Goal: Task Accomplishment & Management: Manage account settings

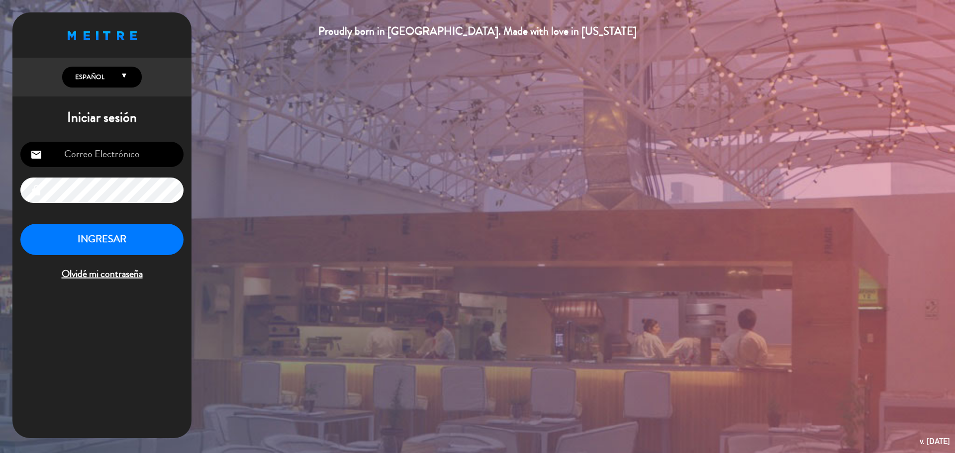
type input "[EMAIL_ADDRESS][DOMAIN_NAME]"
click at [130, 236] on button "INGRESAR" at bounding box center [101, 239] width 163 height 31
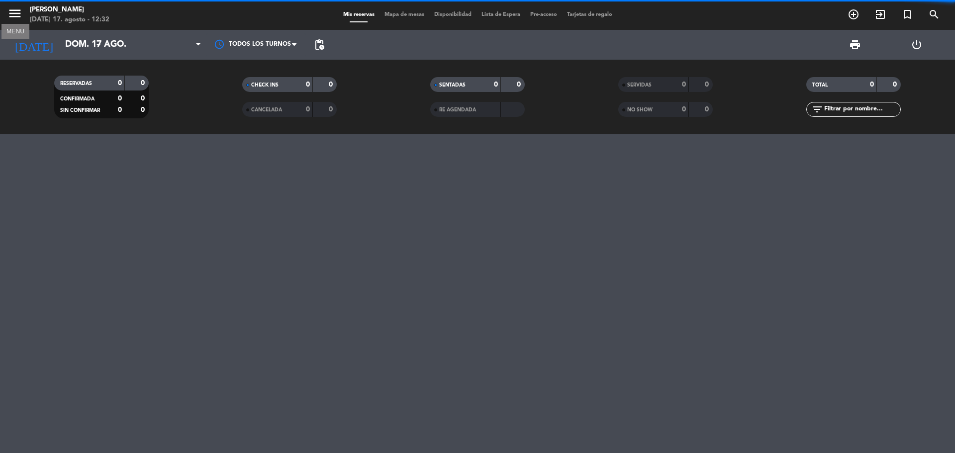
click at [14, 10] on icon "menu" at bounding box center [14, 13] width 15 height 15
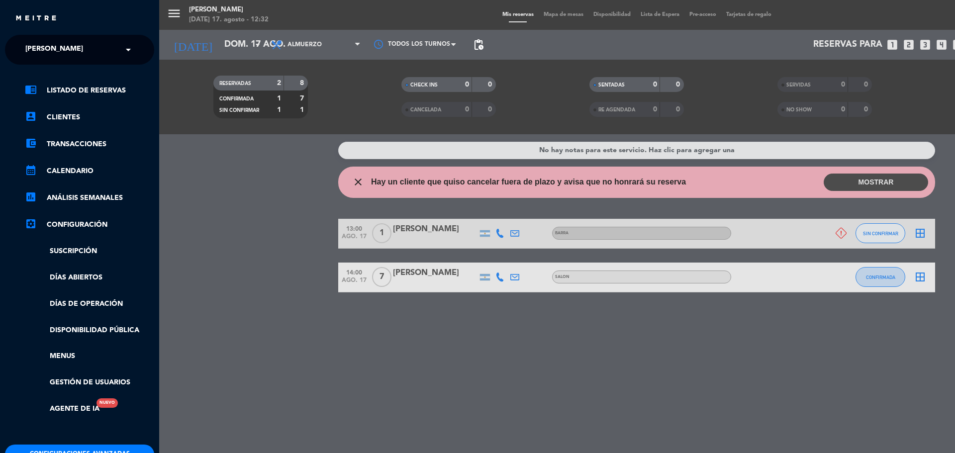
click at [289, 188] on div "menu KOI Lavalleja [DATE] 17. agosto - 12:32 Mis reservas Mapa de mesas Disponi…" at bounding box center [636, 226] width 955 height 453
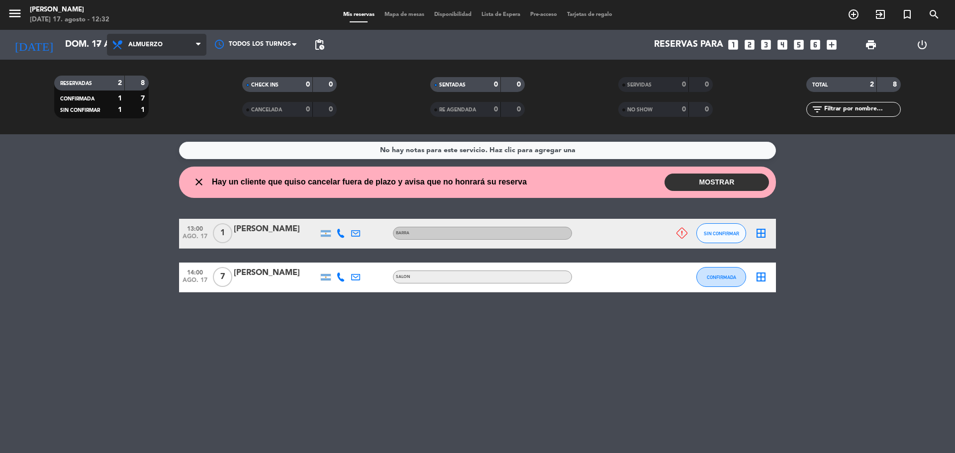
click at [180, 52] on span "Almuerzo" at bounding box center [157, 45] width 100 height 22
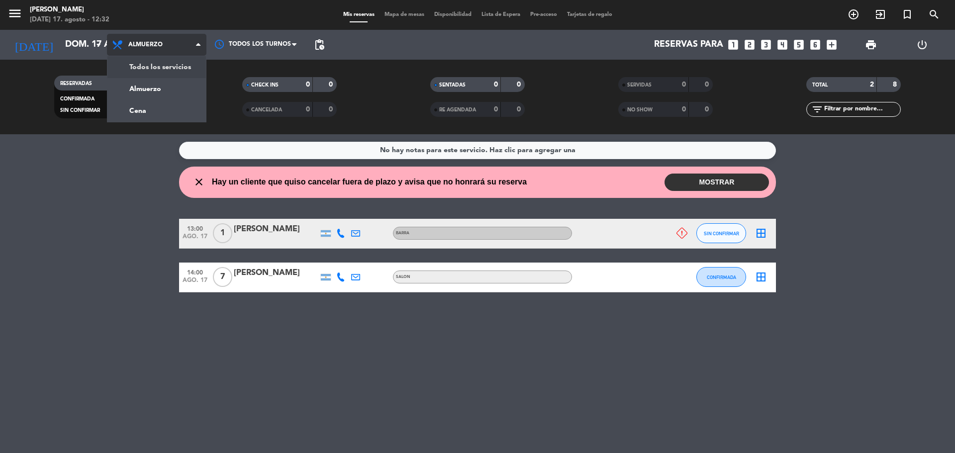
click at [189, 44] on span "Almuerzo" at bounding box center [157, 45] width 100 height 22
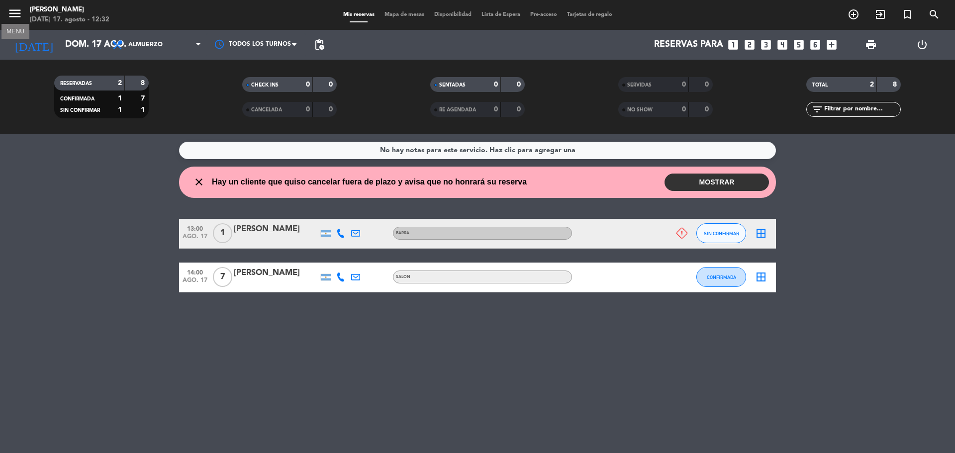
click at [21, 14] on icon "menu" at bounding box center [14, 13] width 15 height 15
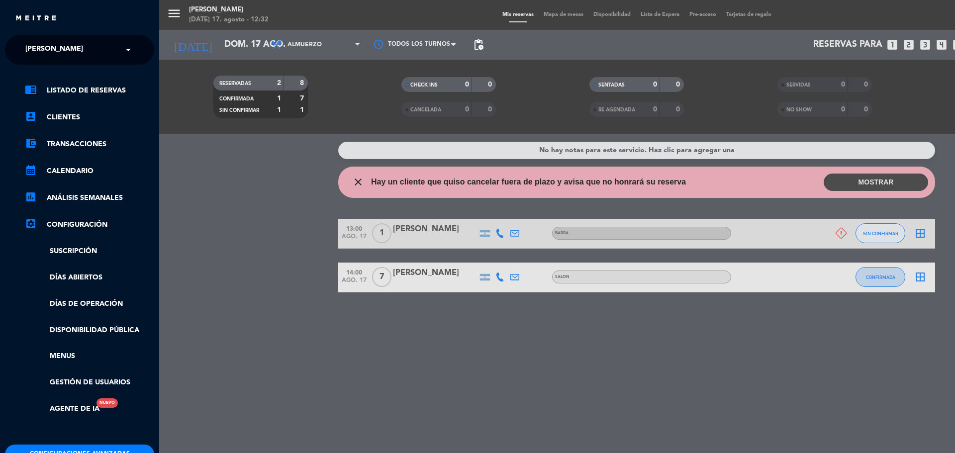
click at [124, 48] on span at bounding box center [130, 49] width 17 height 21
click at [91, 85] on div "KOI [GEOGRAPHIC_DATA][PERSON_NAME]" at bounding box center [79, 91] width 148 height 15
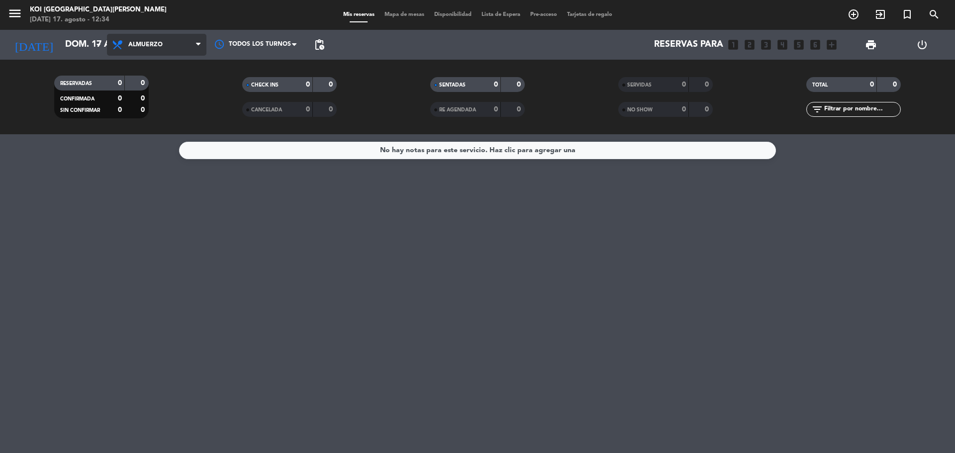
click at [188, 36] on span "Almuerzo" at bounding box center [157, 45] width 100 height 22
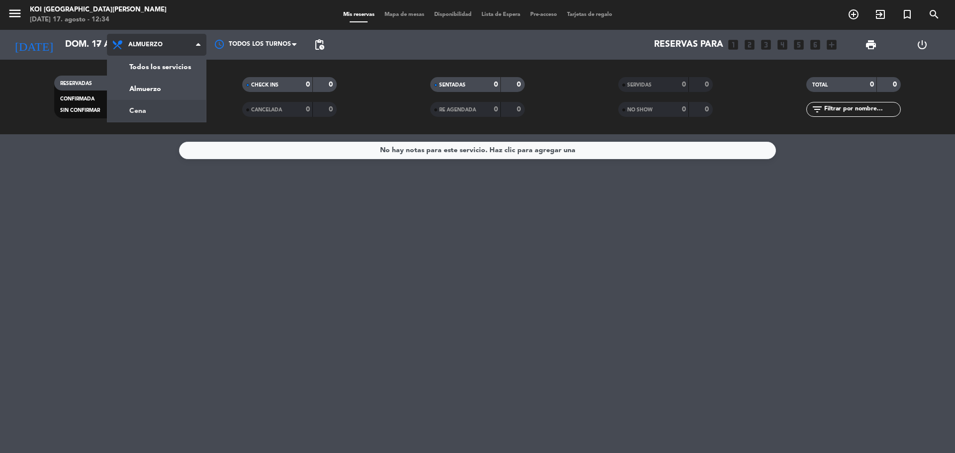
click at [174, 106] on div "menu KOI [GEOGRAPHIC_DATA][PERSON_NAME][DATE] 17. agosto - 12:34 Mis reservas M…" at bounding box center [477, 67] width 955 height 134
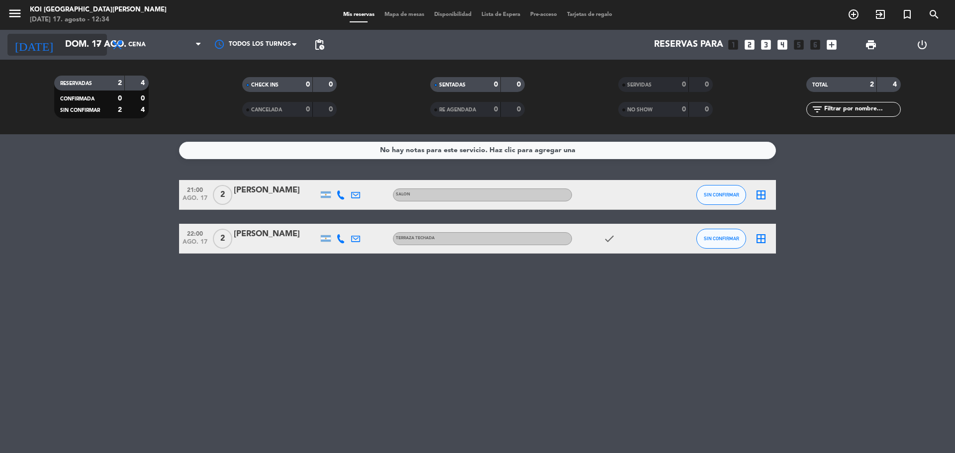
click at [81, 45] on input "dom. 17 ago." at bounding box center [117, 45] width 115 height 20
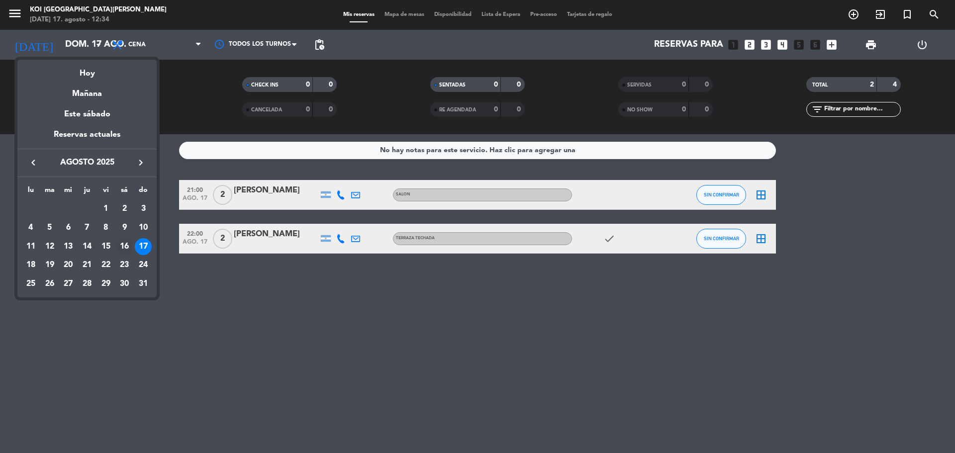
click at [125, 245] on div "16" at bounding box center [124, 246] width 17 height 17
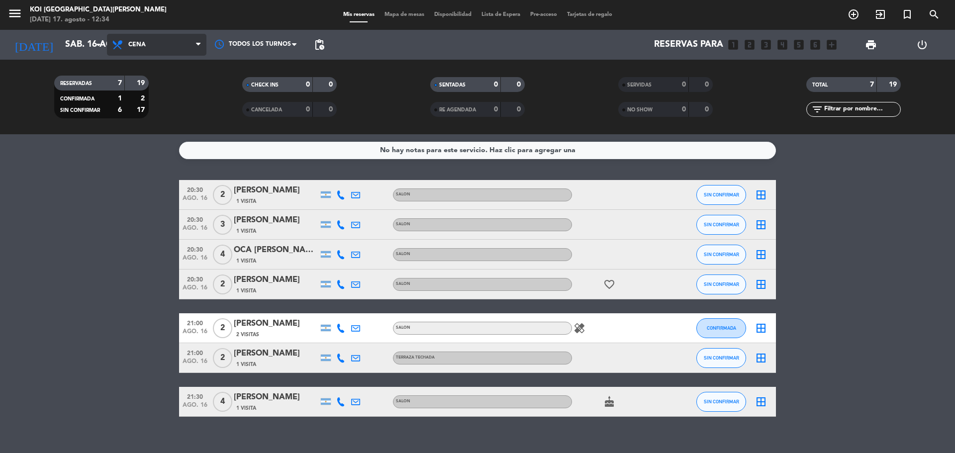
click at [199, 43] on icon at bounding box center [198, 45] width 4 height 8
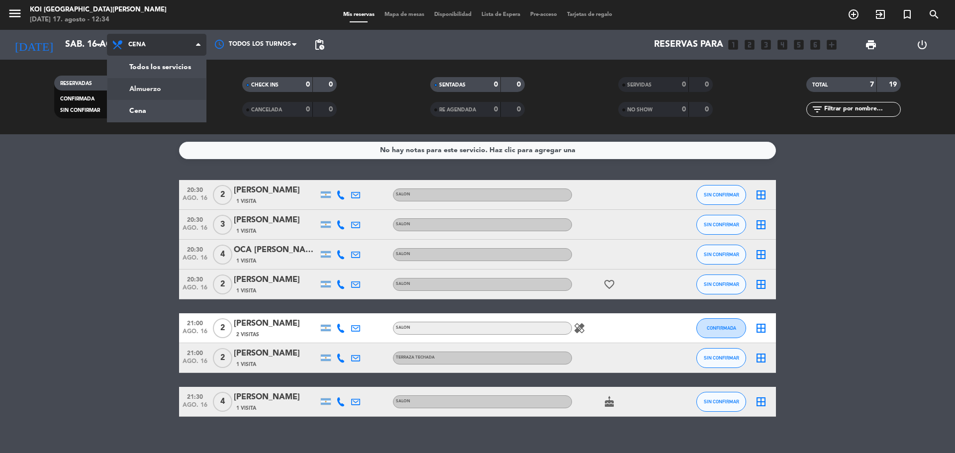
click at [183, 94] on div "menu KOI [GEOGRAPHIC_DATA][PERSON_NAME][DATE] 17. agosto - 12:34 Mis reservas M…" at bounding box center [477, 67] width 955 height 134
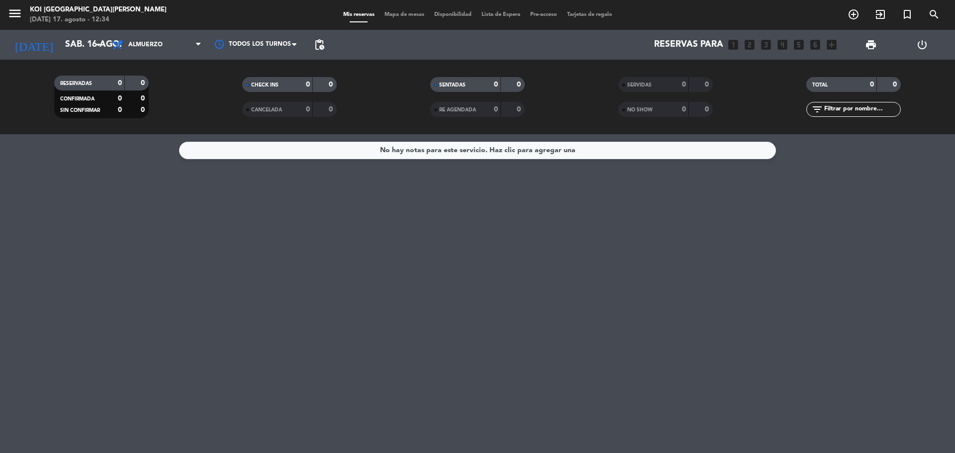
click at [22, 16] on span "menu" at bounding box center [18, 14] width 22 height 23
click at [11, 16] on icon "menu" at bounding box center [14, 13] width 15 height 15
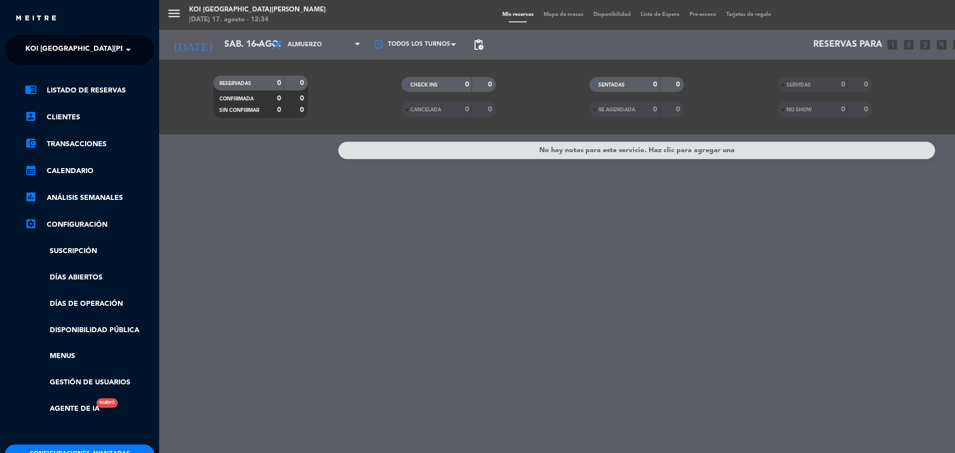
click at [96, 54] on div "× KOI [GEOGRAPHIC_DATA][PERSON_NAME]" at bounding box center [71, 49] width 101 height 21
click at [85, 78] on div "[PERSON_NAME]" at bounding box center [79, 76] width 148 height 15
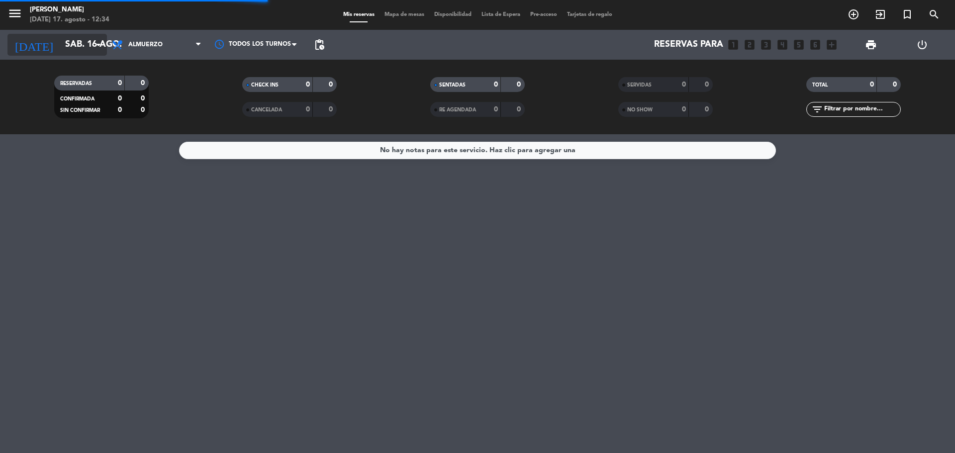
click at [75, 43] on input "sáb. 16 ago." at bounding box center [117, 45] width 115 height 20
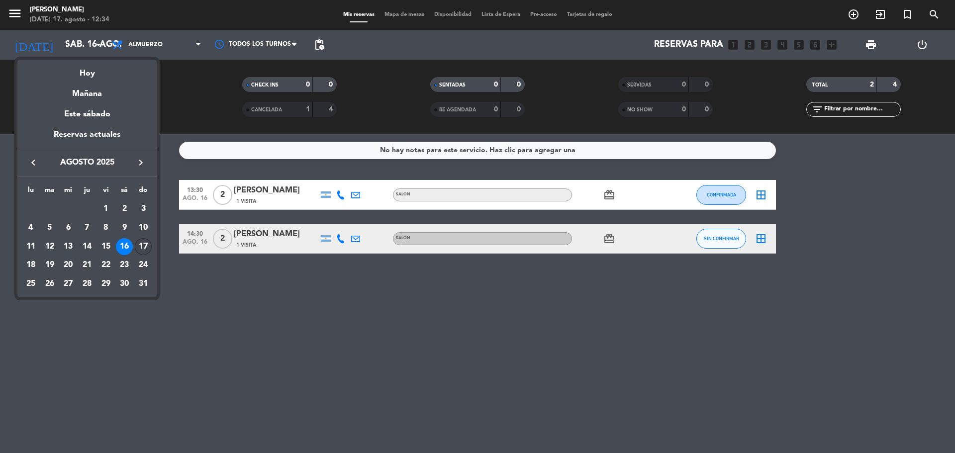
click at [143, 245] on div "17" at bounding box center [143, 246] width 17 height 17
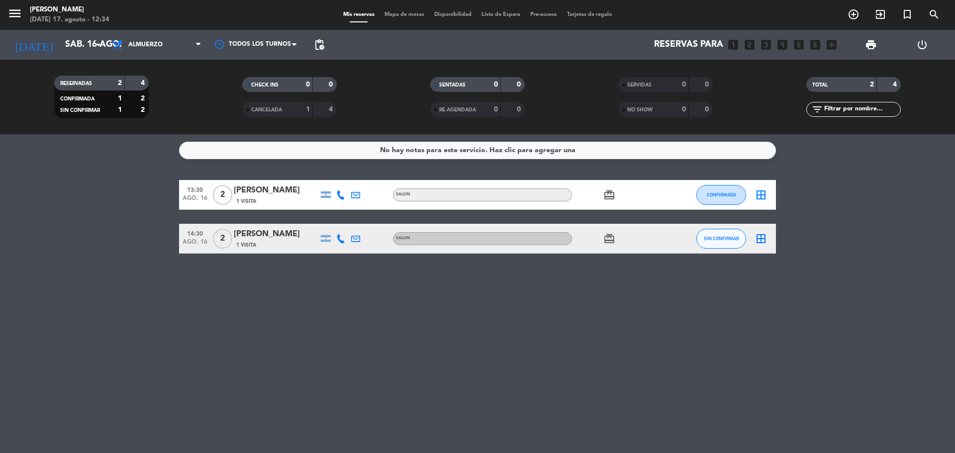
type input "dom. 17 ago."
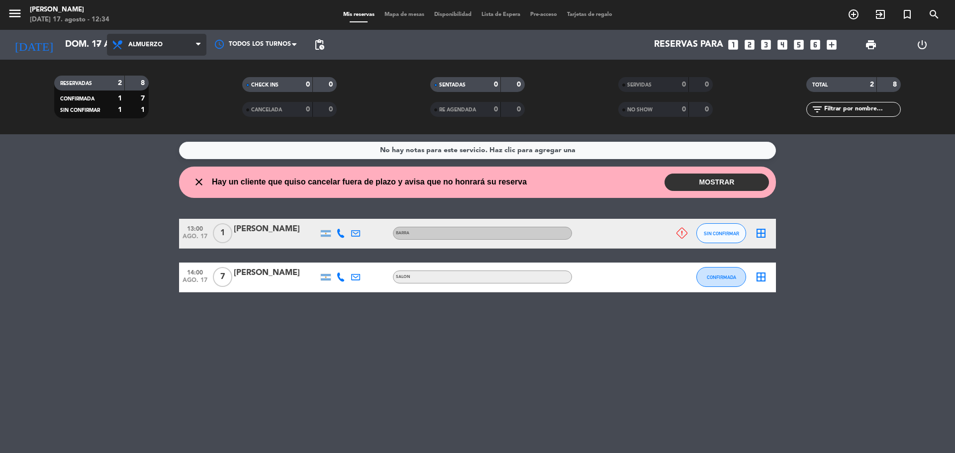
click at [161, 45] on span "Almuerzo" at bounding box center [145, 44] width 34 height 7
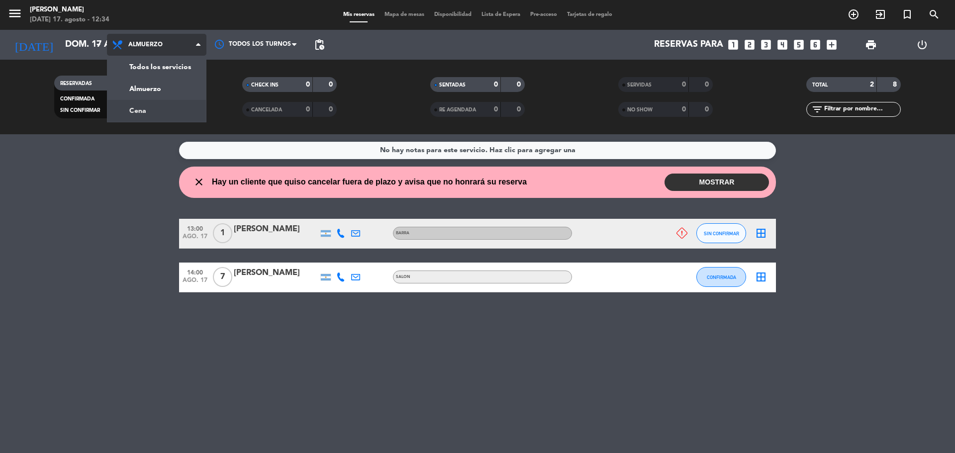
click at [166, 110] on div "menu KOI Lavalleja [DATE] 17. agosto - 12:34 Mis reservas Mapa de mesas Disponi…" at bounding box center [477, 67] width 955 height 134
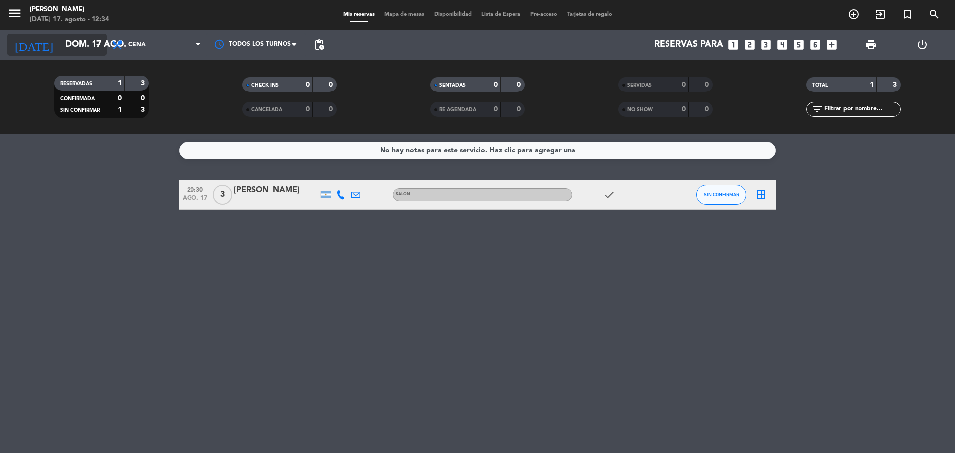
click at [81, 37] on input "dom. 17 ago." at bounding box center [117, 45] width 115 height 20
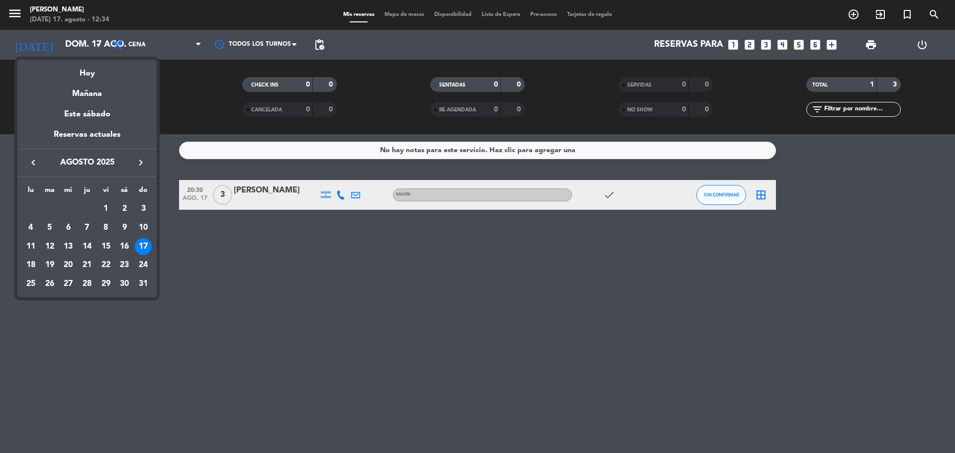
click at [142, 247] on div "17" at bounding box center [143, 246] width 17 height 17
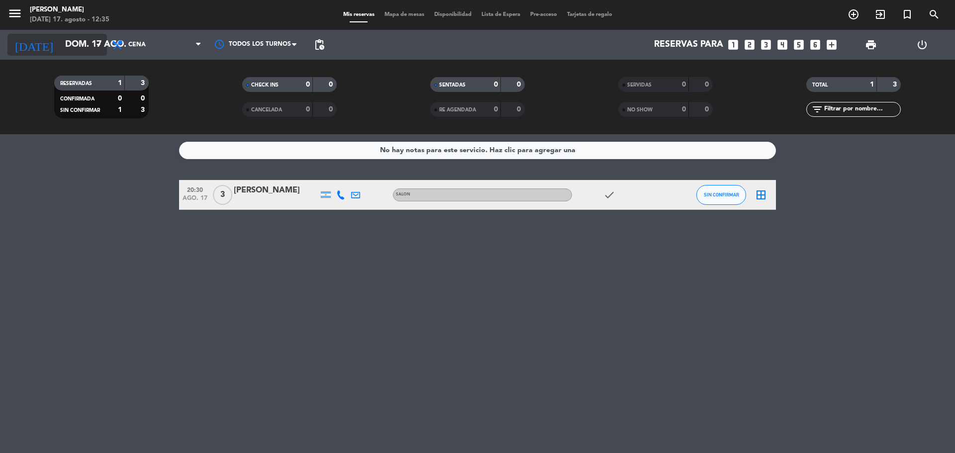
click at [48, 34] on div "[DATE] [DATE] arrow_drop_down" at bounding box center [57, 45] width 100 height 22
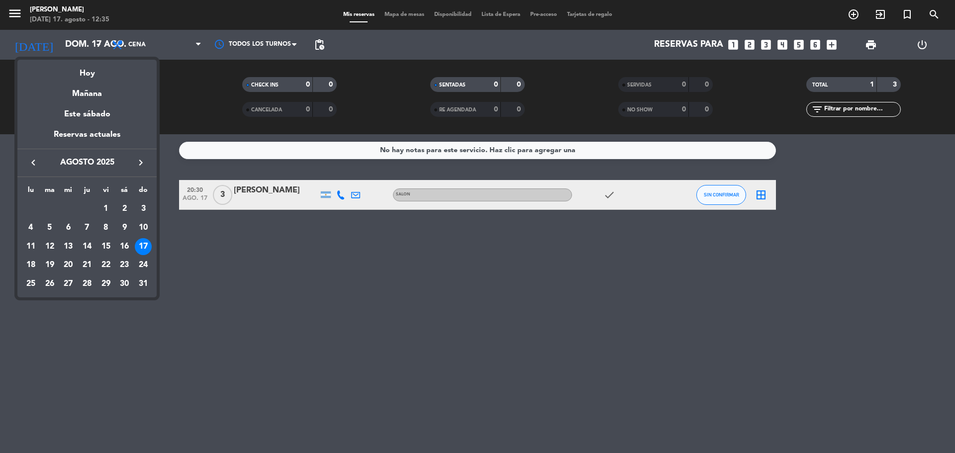
click at [47, 37] on div at bounding box center [477, 226] width 955 height 453
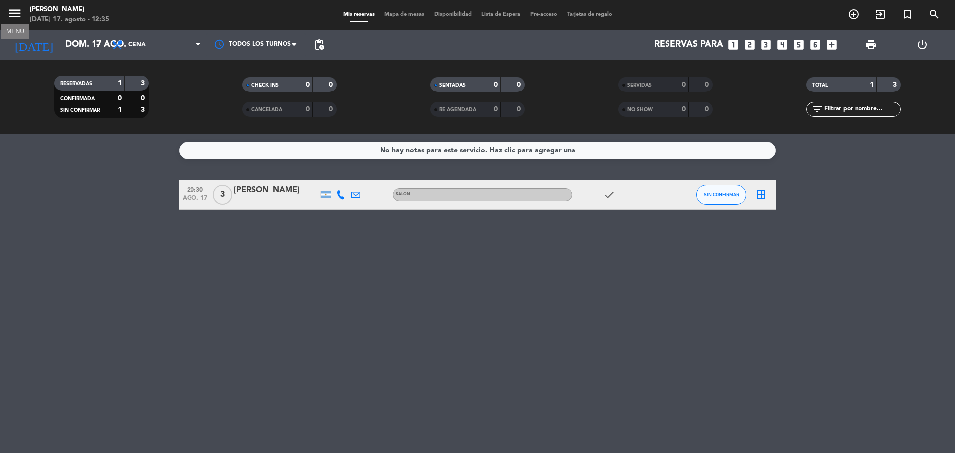
click at [18, 16] on icon "menu" at bounding box center [14, 13] width 15 height 15
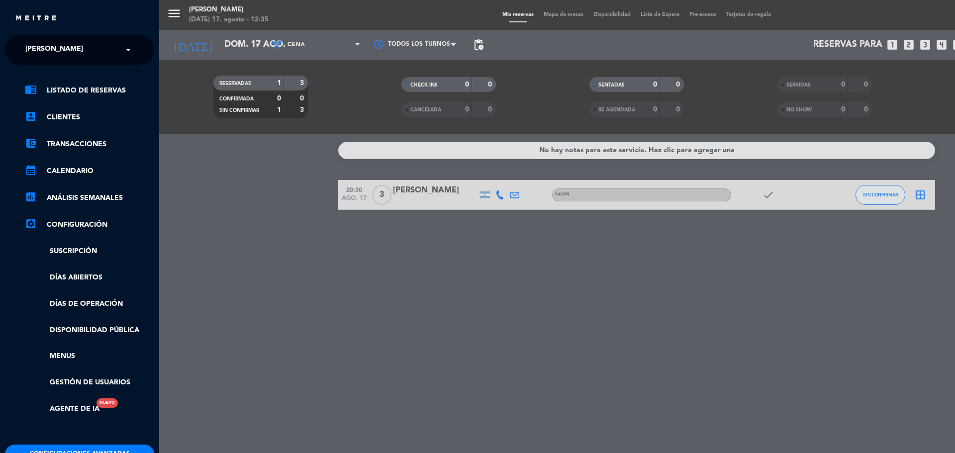
click at [83, 43] on div "× KOI Lavalleja" at bounding box center [59, 49] width 77 height 21
click at [108, 85] on div "KOI [GEOGRAPHIC_DATA][PERSON_NAME]" at bounding box center [79, 91] width 148 height 15
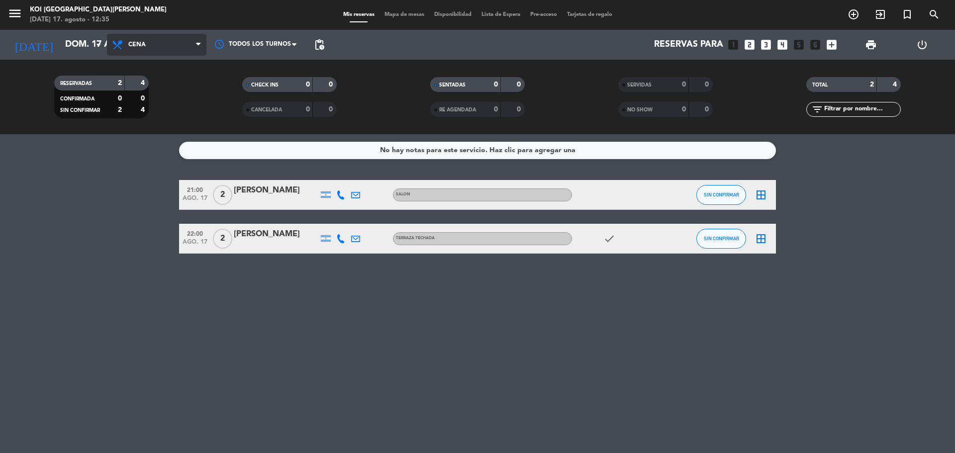
click at [147, 41] on span "Cena" at bounding box center [157, 45] width 100 height 22
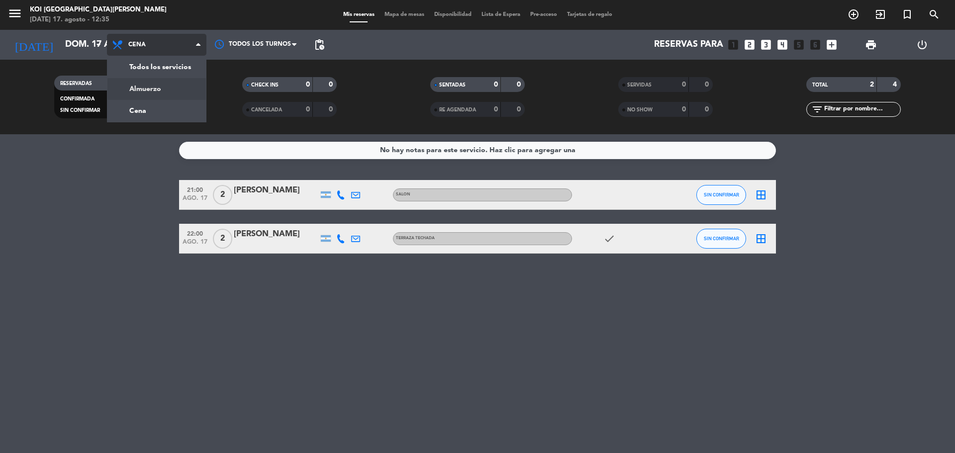
click at [156, 88] on div "menu KOI [GEOGRAPHIC_DATA][PERSON_NAME][DATE] 17. agosto - 12:35 Mis reservas M…" at bounding box center [477, 67] width 955 height 134
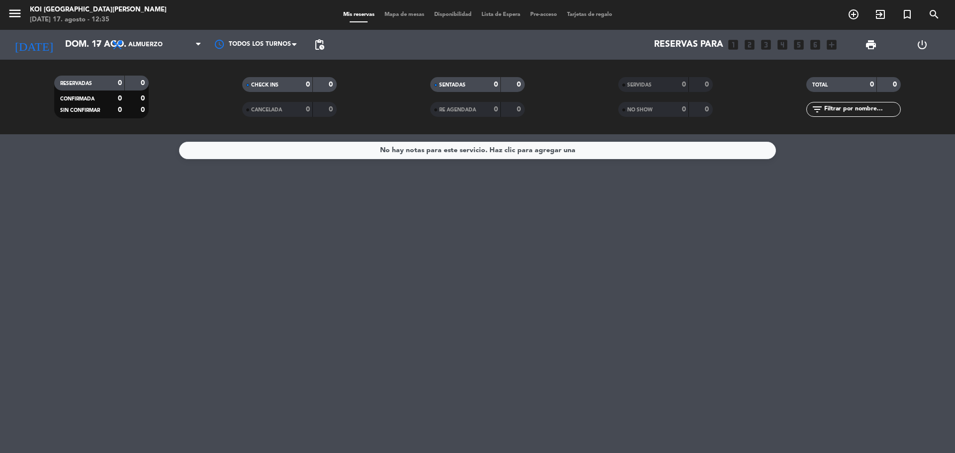
click at [171, 46] on span "Almuerzo" at bounding box center [157, 45] width 100 height 22
click at [159, 109] on div "menu KOI [GEOGRAPHIC_DATA][PERSON_NAME][DATE] 17. agosto - 12:35 Mis reservas M…" at bounding box center [477, 67] width 955 height 134
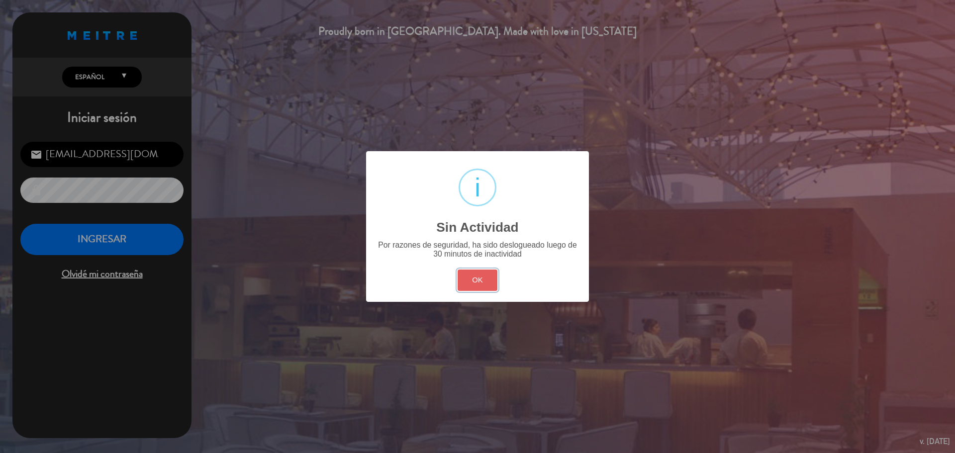
click at [474, 278] on button "OK" at bounding box center [478, 280] width 40 height 21
